Goal: Communication & Community: Share content

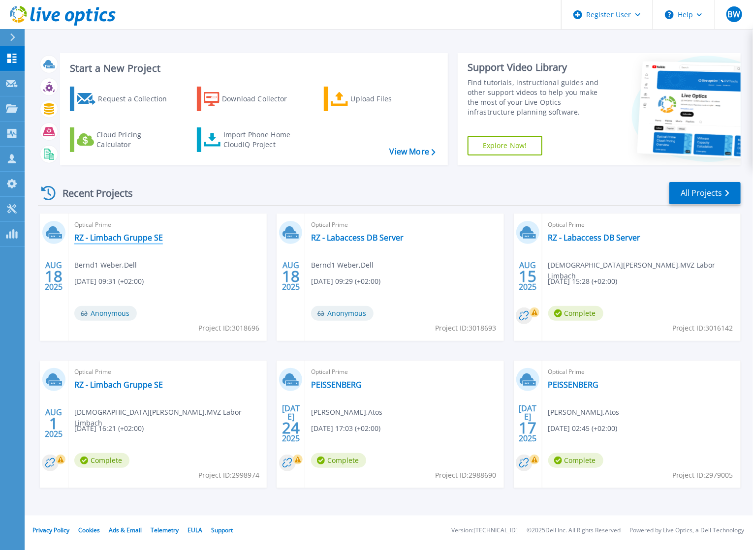
click at [134, 235] on link "RZ - Limbach Gruppe SE" at bounding box center [118, 238] width 89 height 10
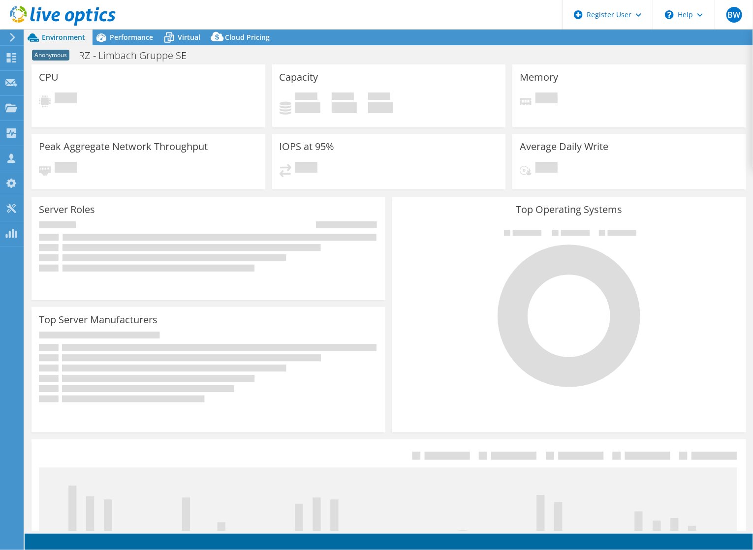
select select "USD"
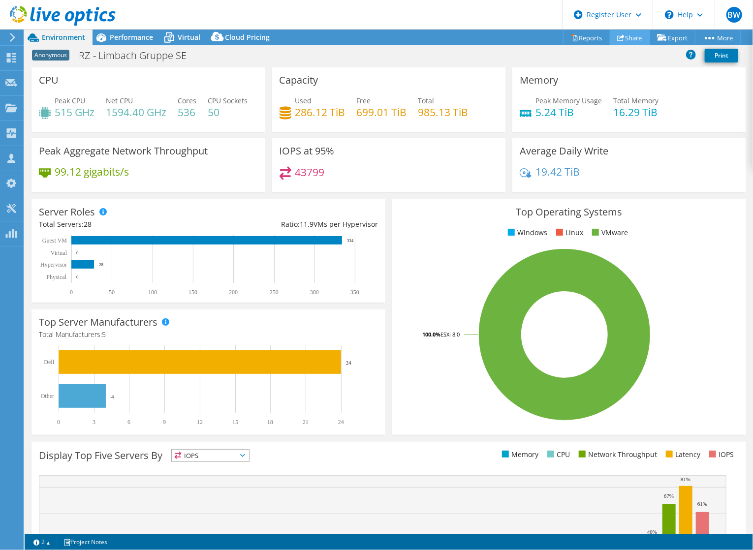
click at [628, 40] on link "Share" at bounding box center [630, 37] width 40 height 15
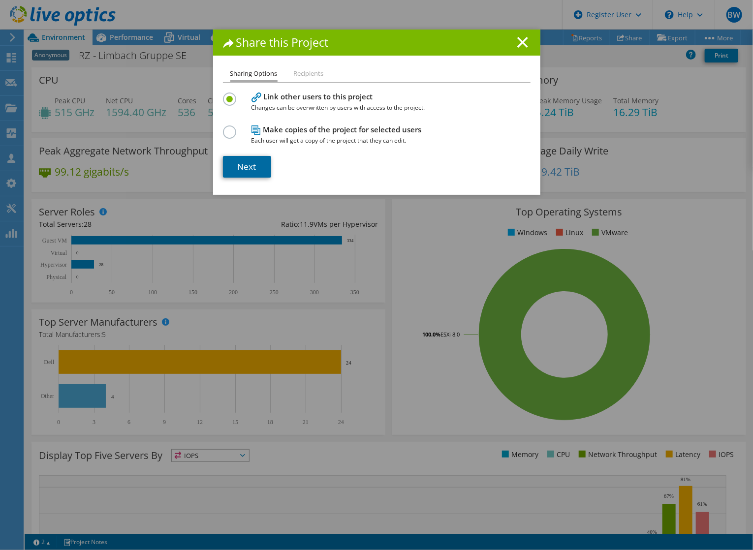
click at [248, 171] on link "Next" at bounding box center [247, 167] width 48 height 22
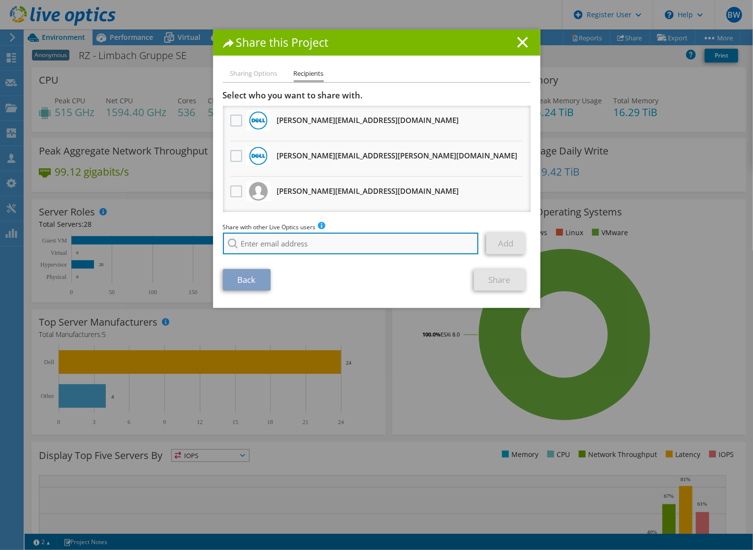
click at [278, 239] on input "search" at bounding box center [351, 244] width 256 height 22
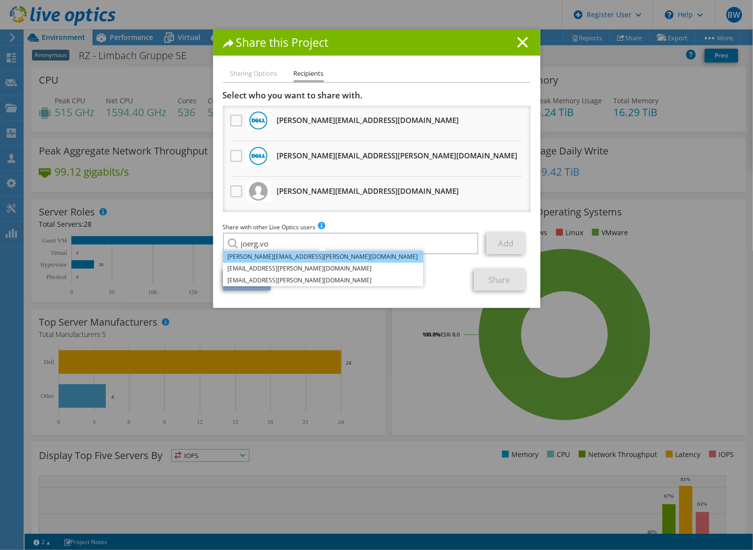
click at [254, 255] on li "Joerg.Vogt@Dell.com" at bounding box center [323, 257] width 200 height 12
type input "Joerg.Vogt@Dell.com"
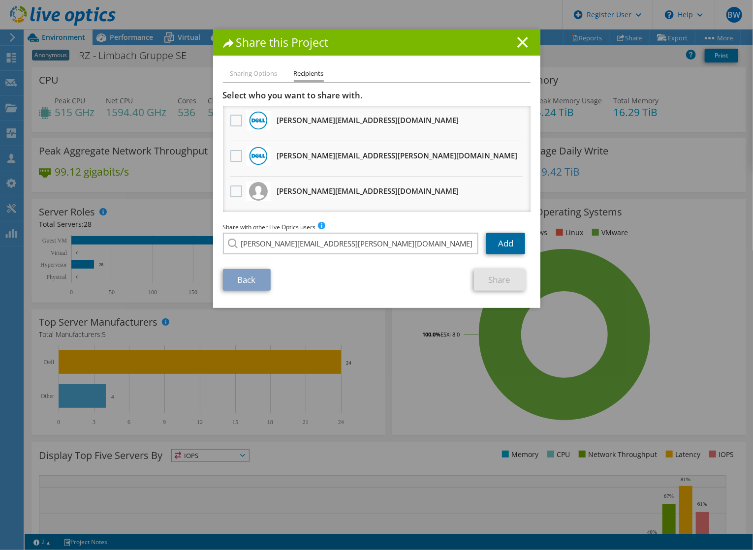
click at [509, 239] on link "Add" at bounding box center [505, 244] width 39 height 22
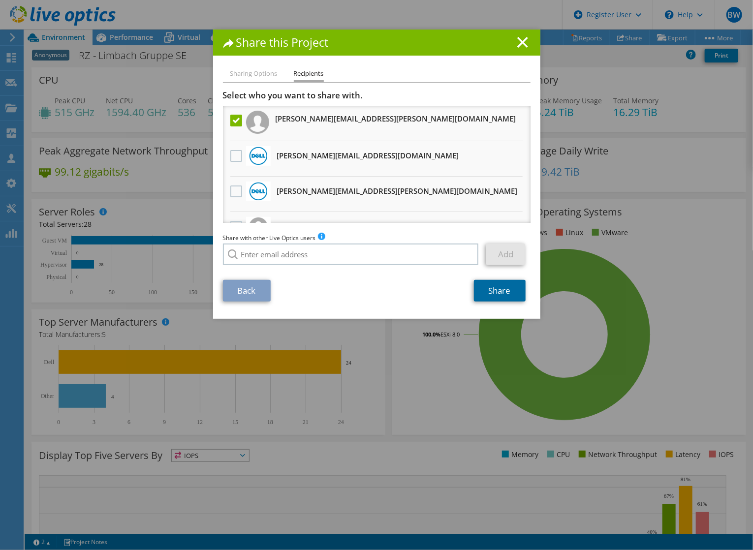
click at [497, 290] on link "Share" at bounding box center [500, 291] width 52 height 22
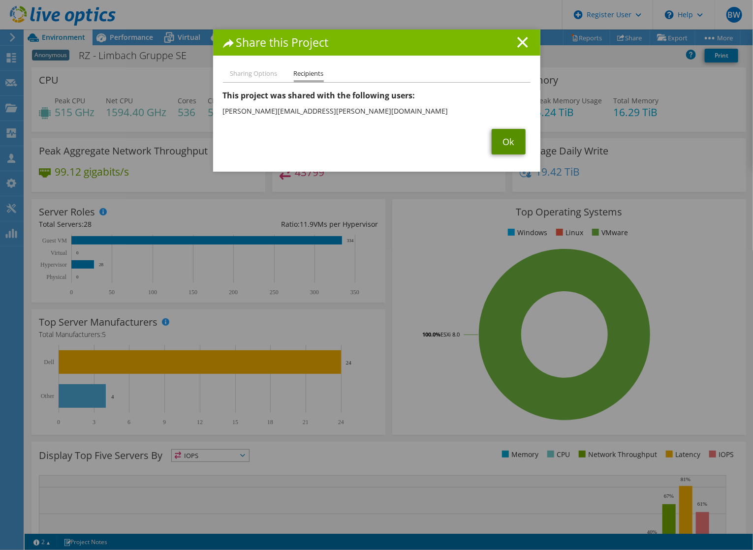
click at [510, 144] on link "Ok" at bounding box center [508, 142] width 34 height 26
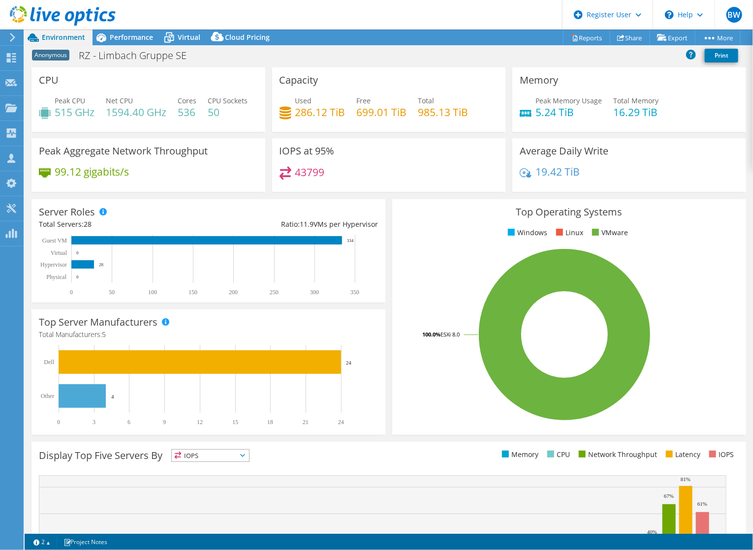
click at [48, 15] on use at bounding box center [63, 16] width 106 height 20
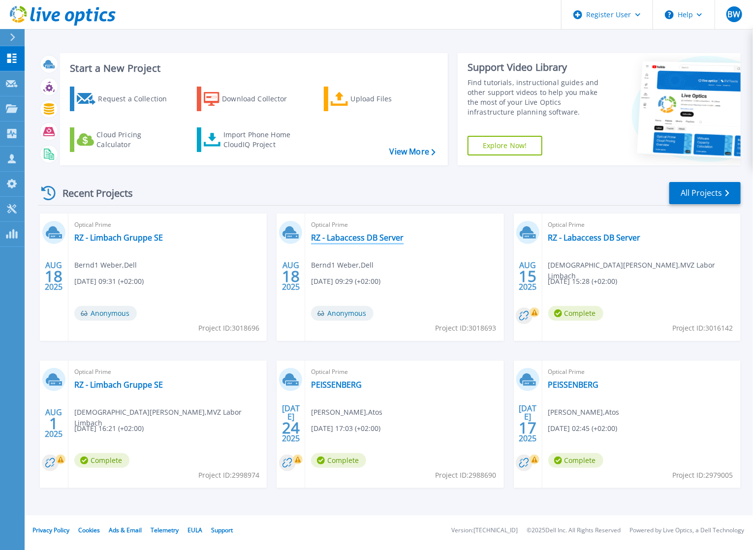
click at [336, 240] on link "RZ - Labaccess DB Server" at bounding box center [357, 238] width 92 height 10
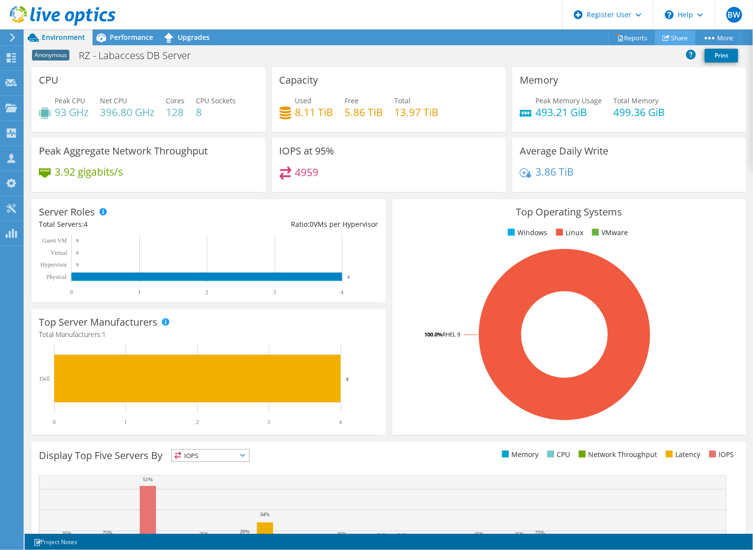
click at [676, 36] on link "Share" at bounding box center [675, 37] width 40 height 15
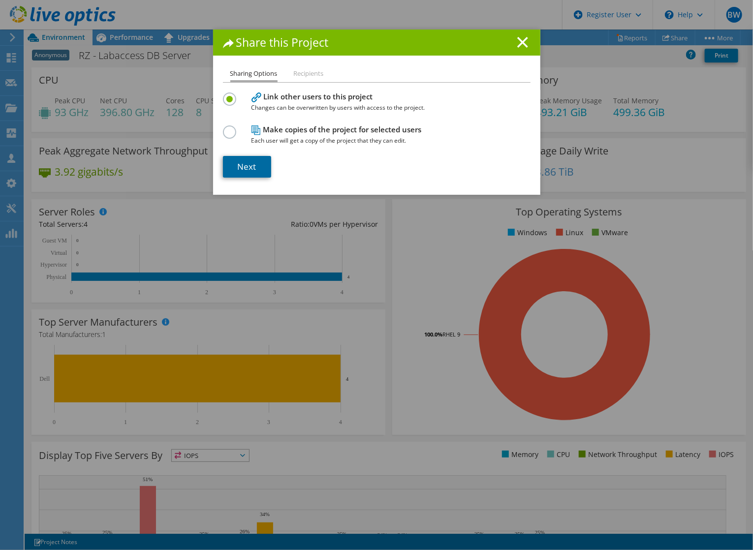
click at [252, 163] on link "Next" at bounding box center [247, 167] width 48 height 22
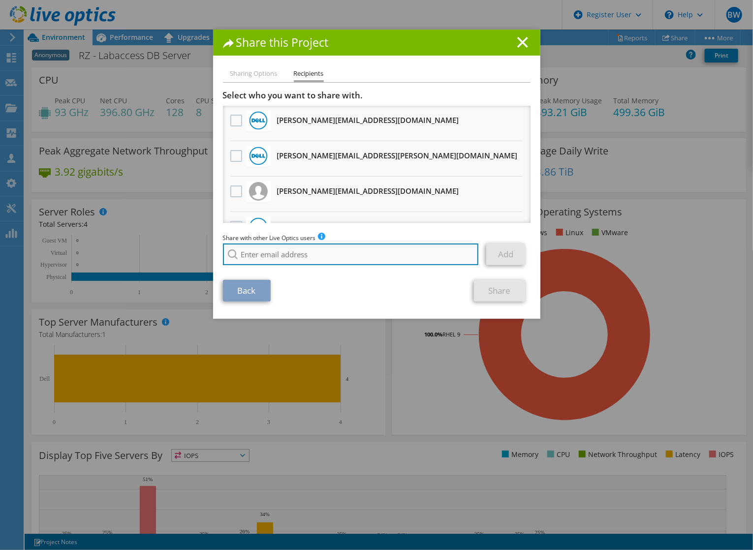
click at [267, 252] on input "search" at bounding box center [351, 255] width 256 height 22
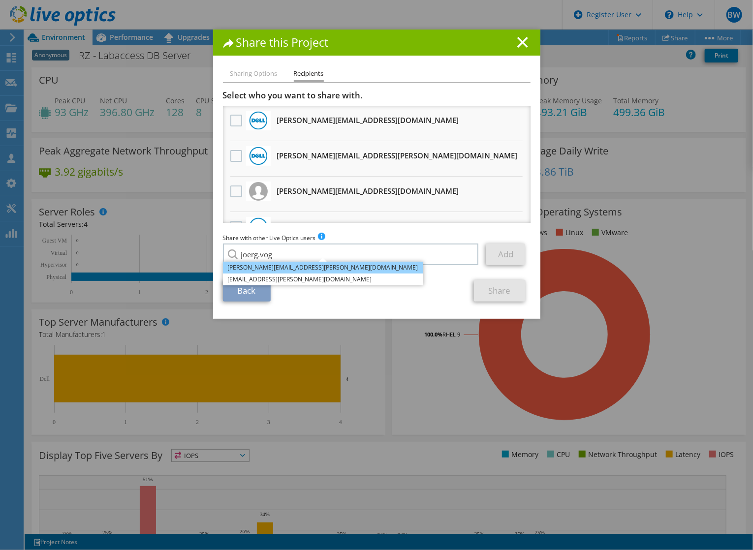
click at [272, 268] on li "Joerg.Vogt@Dell.com" at bounding box center [323, 268] width 200 height 12
type input "Joerg.Vogt@Dell.com"
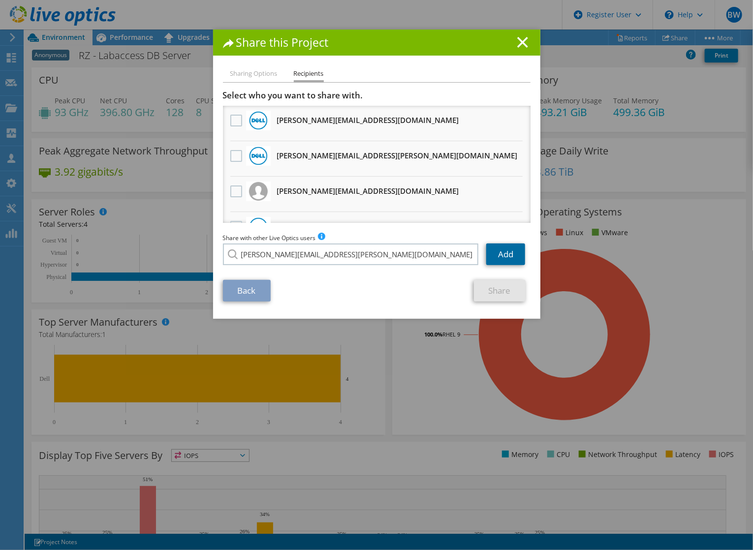
click at [490, 264] on link "Add" at bounding box center [505, 255] width 39 height 22
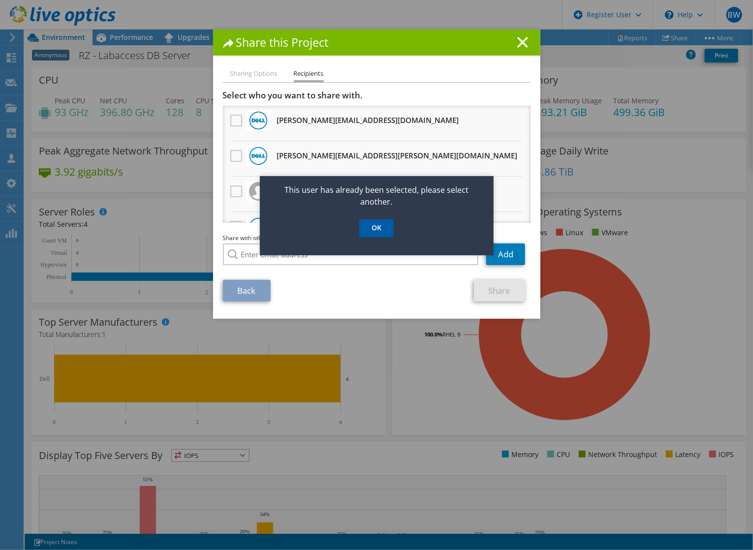
click at [379, 230] on link "OK" at bounding box center [376, 228] width 34 height 18
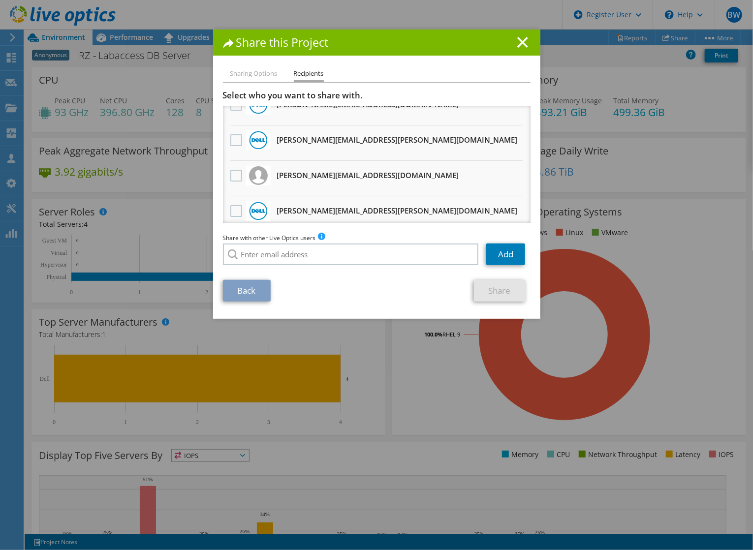
scroll to position [23, 0]
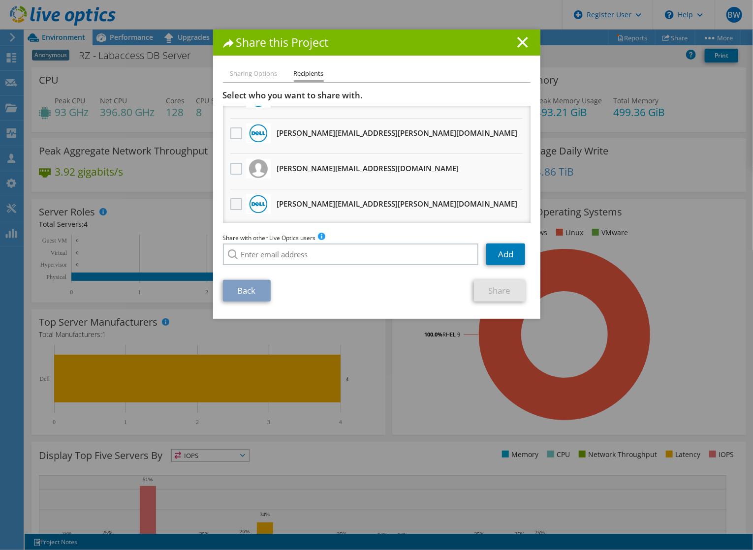
click at [228, 201] on div at bounding box center [236, 204] width 17 height 21
click at [234, 201] on label at bounding box center [237, 204] width 14 height 12
click at [0, 0] on input "checkbox" at bounding box center [0, 0] width 0 height 0
click at [507, 296] on link "Share" at bounding box center [500, 291] width 52 height 22
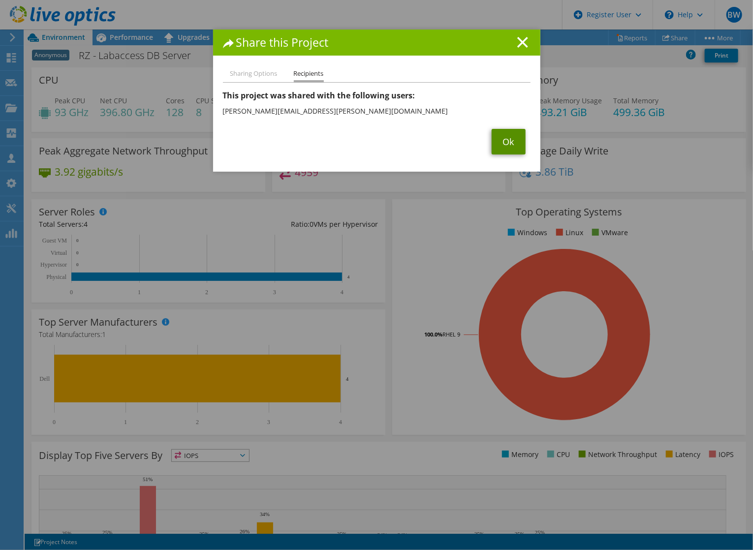
click at [508, 137] on link "Ok" at bounding box center [508, 142] width 34 height 26
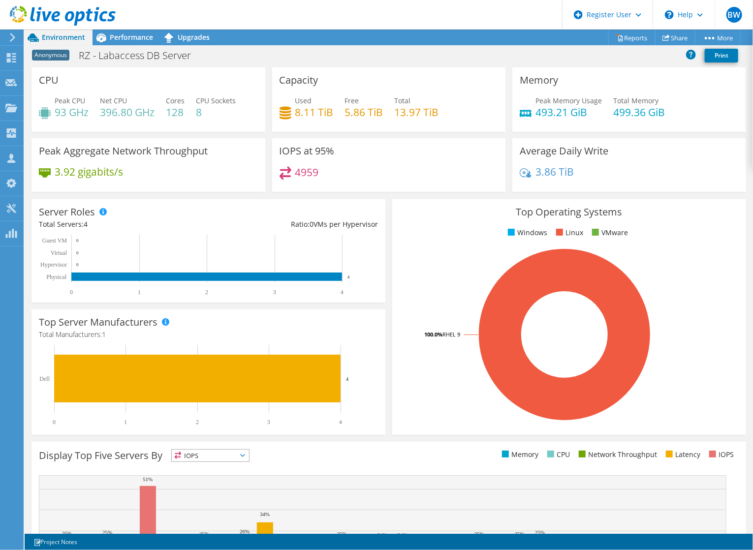
click at [53, 14] on use at bounding box center [63, 16] width 106 height 20
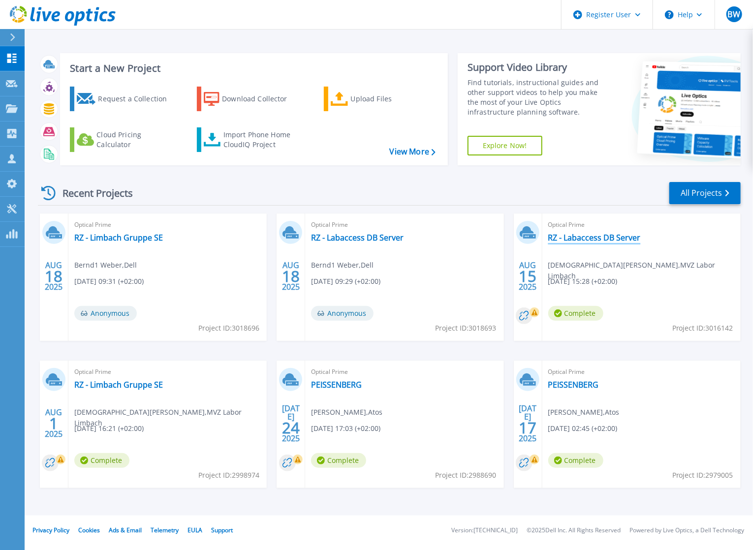
click at [596, 238] on link "RZ - Labaccess DB Server" at bounding box center [594, 238] width 92 height 10
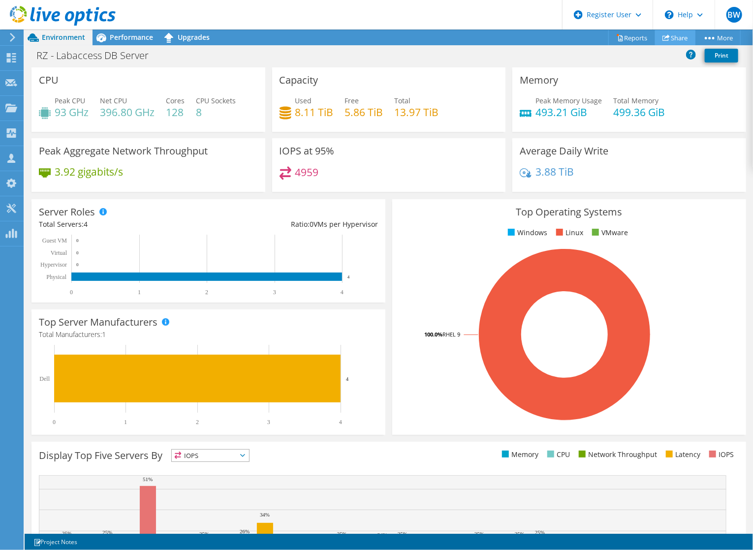
click at [679, 40] on link "Share" at bounding box center [675, 37] width 40 height 15
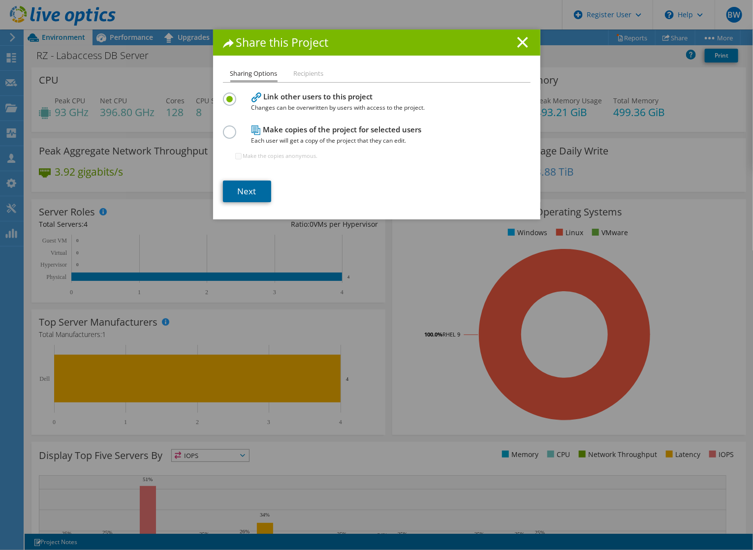
click at [250, 192] on link "Next" at bounding box center [247, 192] width 48 height 22
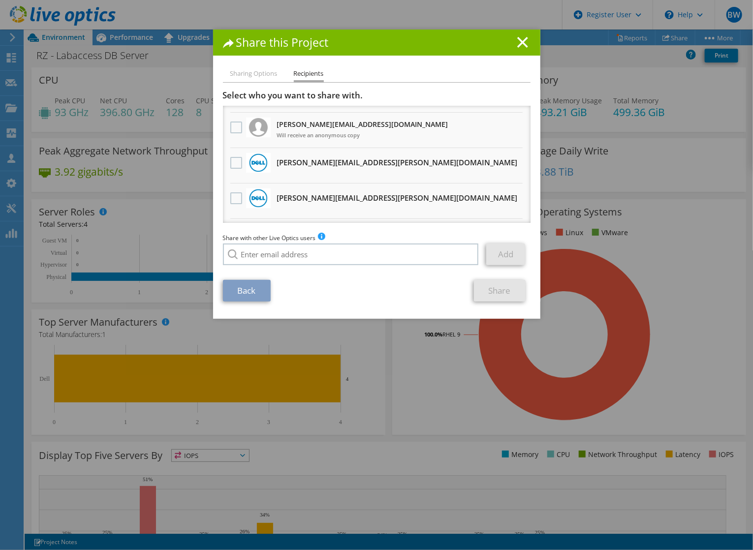
scroll to position [98, 0]
click at [230, 164] on label at bounding box center [237, 164] width 14 height 12
click at [0, 0] on input "checkbox" at bounding box center [0, 0] width 0 height 0
click at [496, 290] on link "Share" at bounding box center [500, 291] width 52 height 22
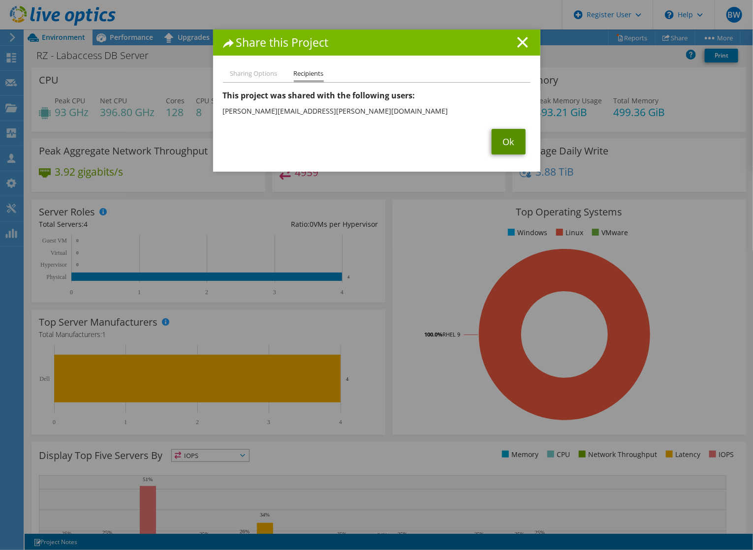
click at [501, 150] on link "Ok" at bounding box center [508, 142] width 34 height 26
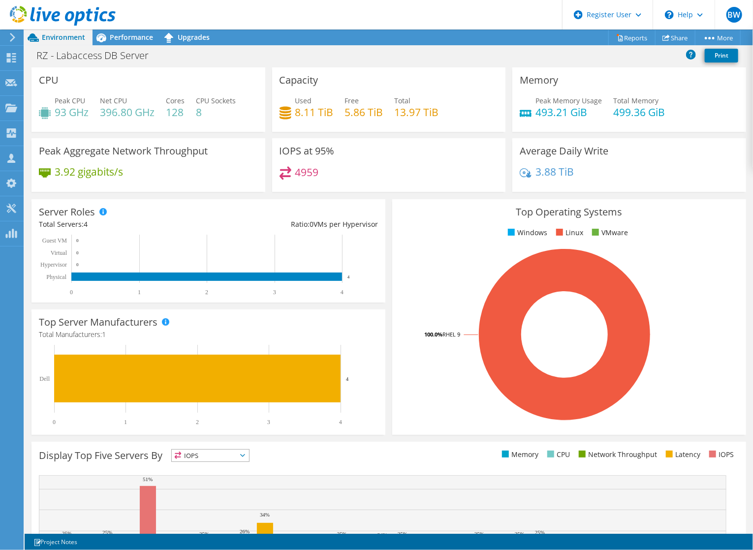
click at [47, 14] on use at bounding box center [63, 16] width 106 height 20
